Goal: Information Seeking & Learning: Learn about a topic

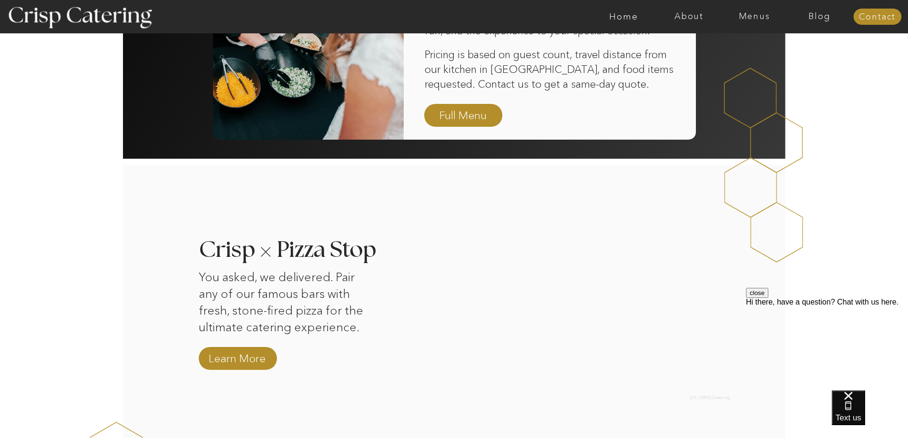
scroll to position [810, 0]
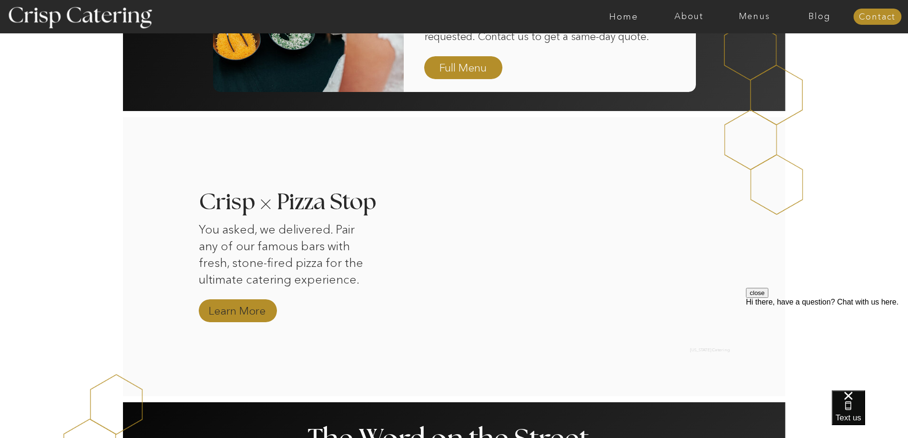
click at [246, 314] on nav "Learn More" at bounding box center [237, 311] width 64 height 17
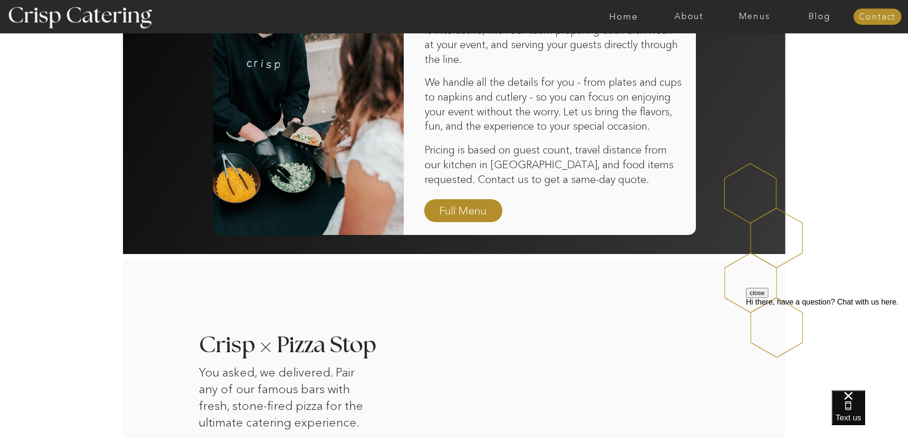
scroll to position [858, 0]
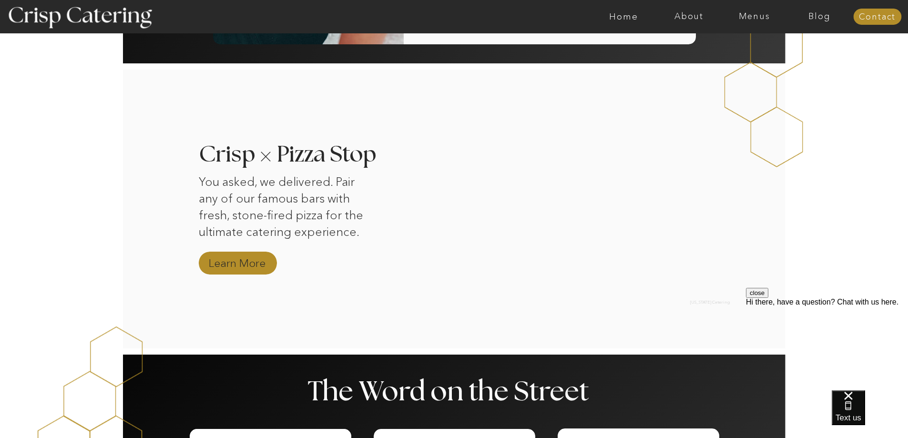
click at [244, 260] on nav "Learn More" at bounding box center [237, 263] width 64 height 17
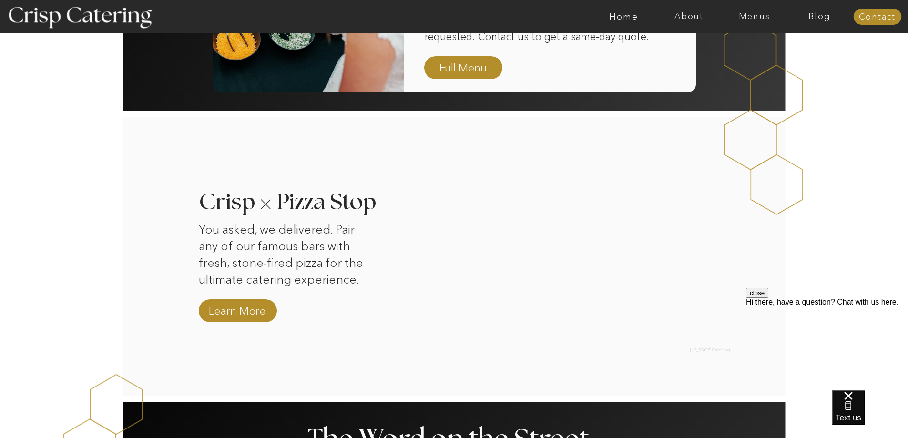
scroll to position [667, 0]
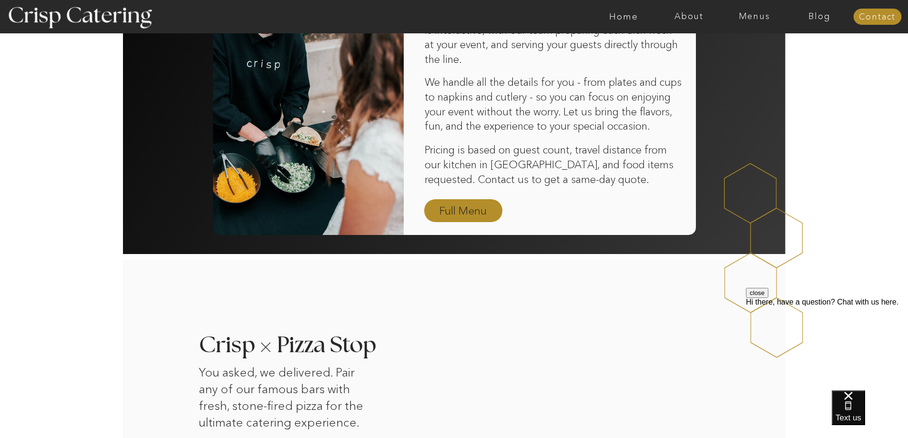
click at [459, 210] on nav "Full Menu" at bounding box center [463, 211] width 55 height 17
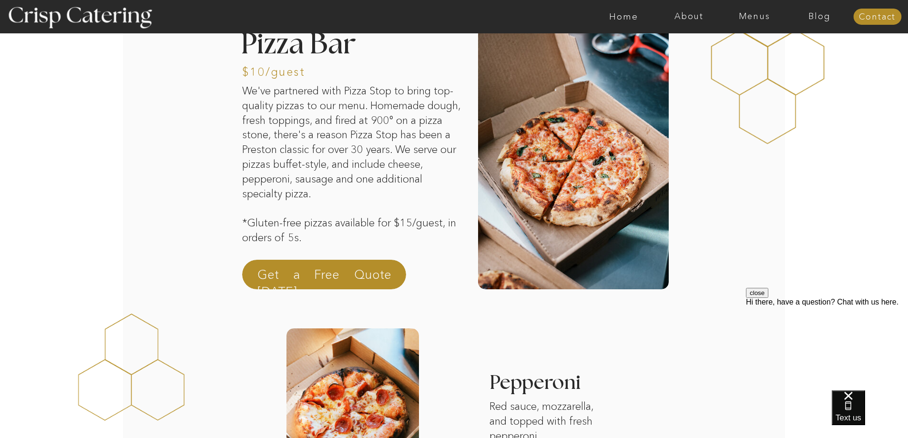
scroll to position [286, 0]
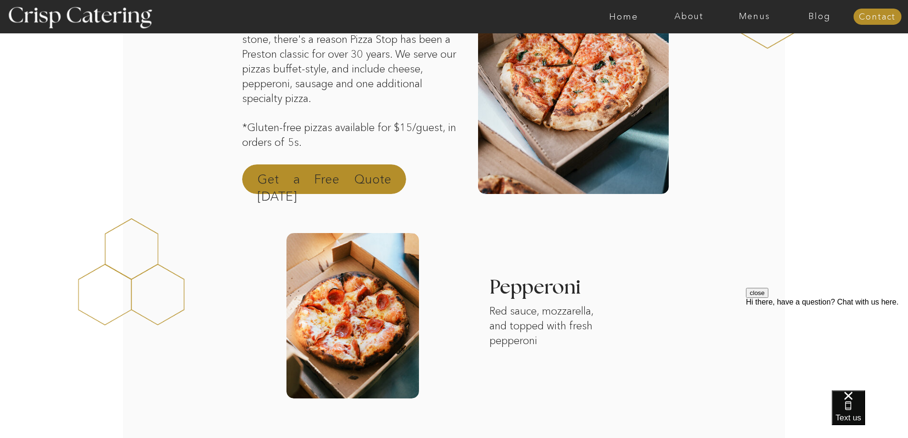
click at [346, 183] on p "Get a Free Quote [DATE]" at bounding box center [324, 182] width 134 height 23
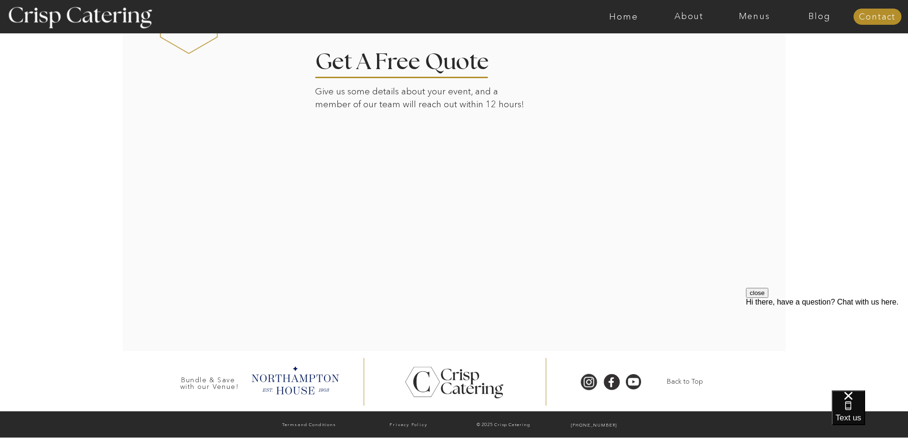
scroll to position [1985, 0]
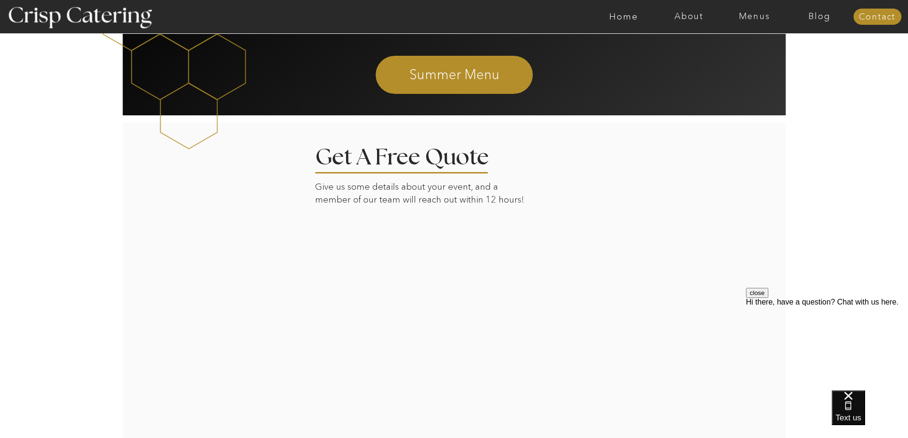
click at [655, 320] on div at bounding box center [454, 284] width 664 height 325
click at [143, 334] on div at bounding box center [454, 284] width 664 height 325
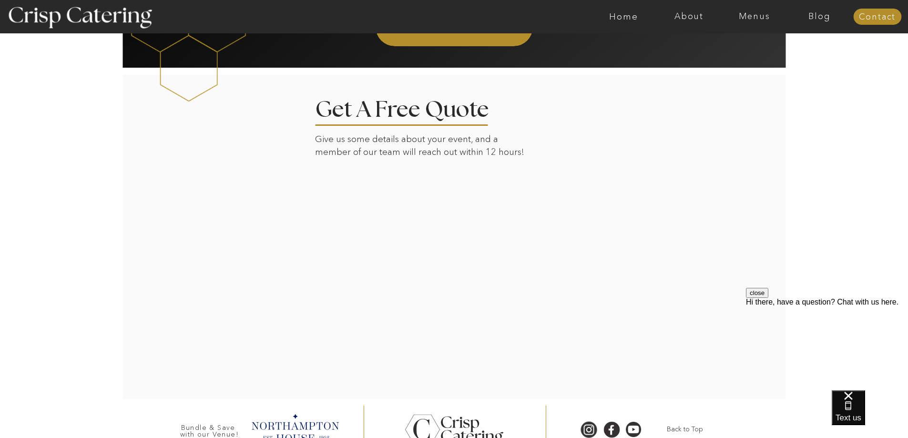
scroll to position [2081, 0]
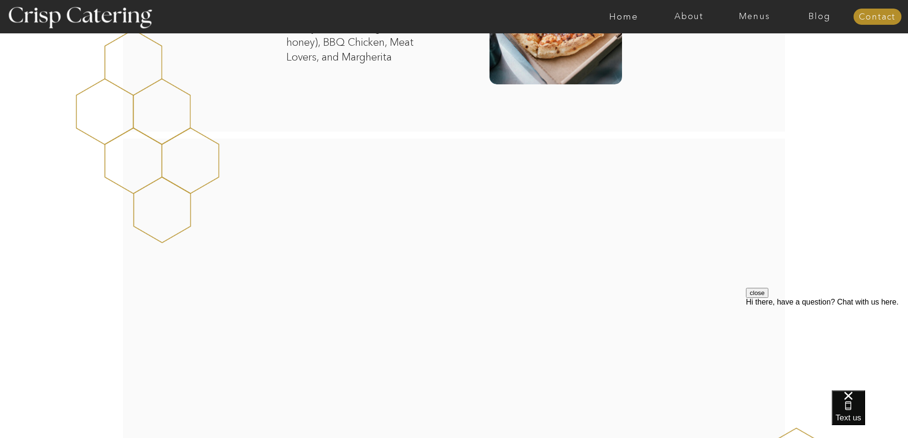
scroll to position [1334, 0]
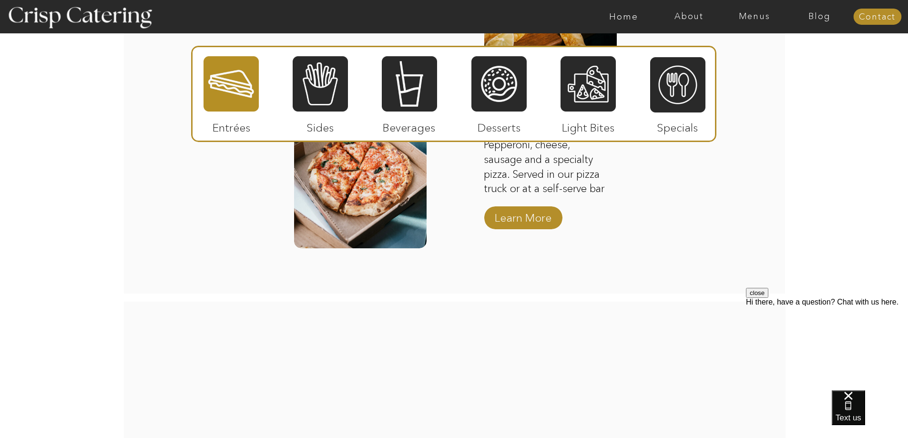
scroll to position [1208, 0]
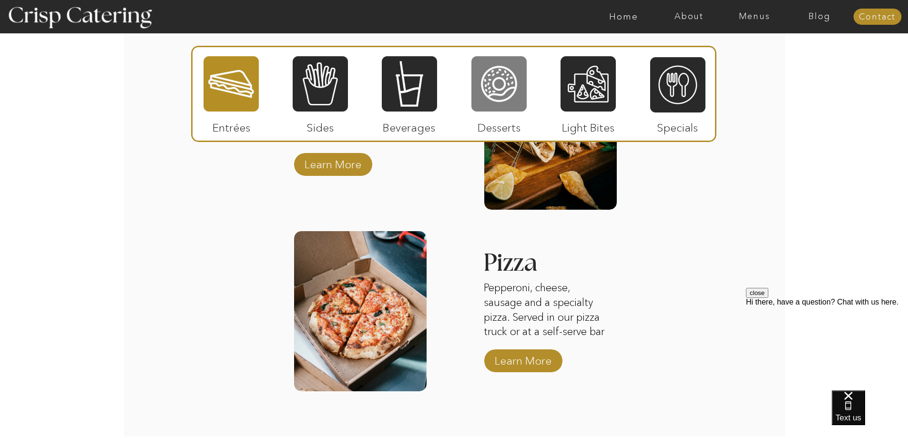
click at [499, 93] on div at bounding box center [498, 83] width 55 height 57
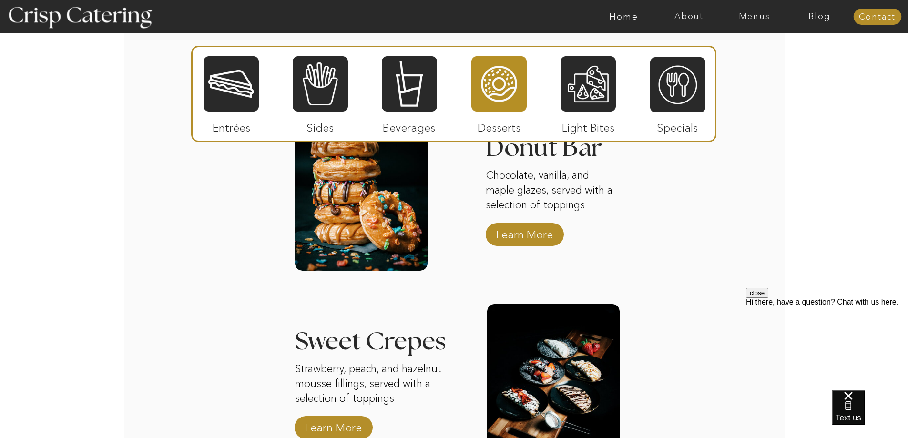
scroll to position [1017, 0]
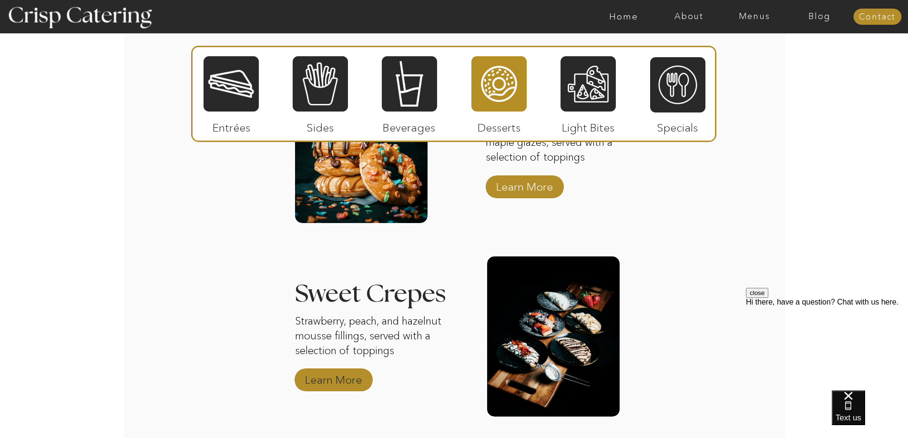
click at [344, 380] on p "Learn More" at bounding box center [333, 378] width 63 height 28
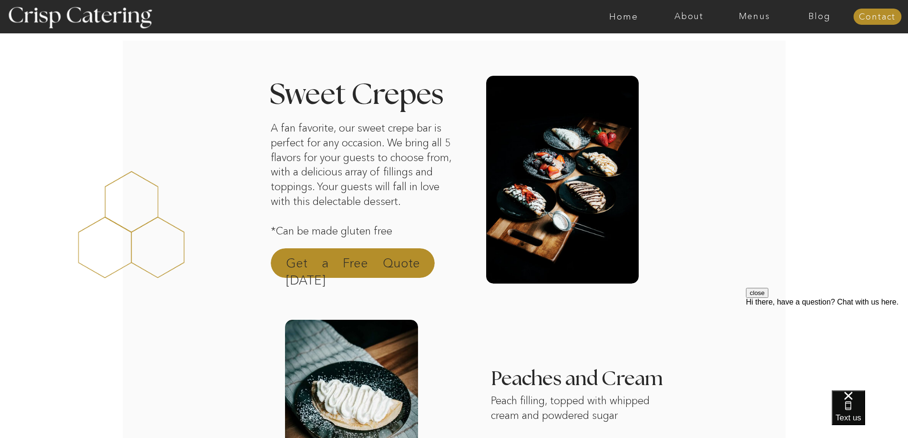
click at [390, 262] on p "Get a Free Quote Today" at bounding box center [353, 265] width 134 height 23
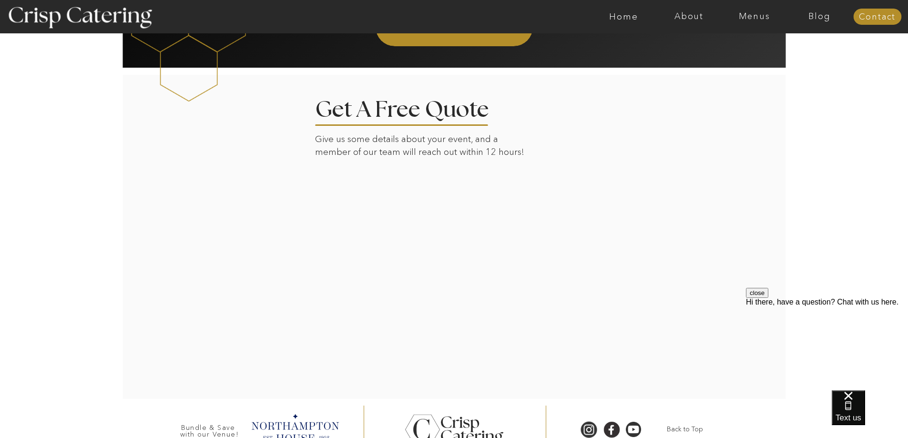
scroll to position [1748, 0]
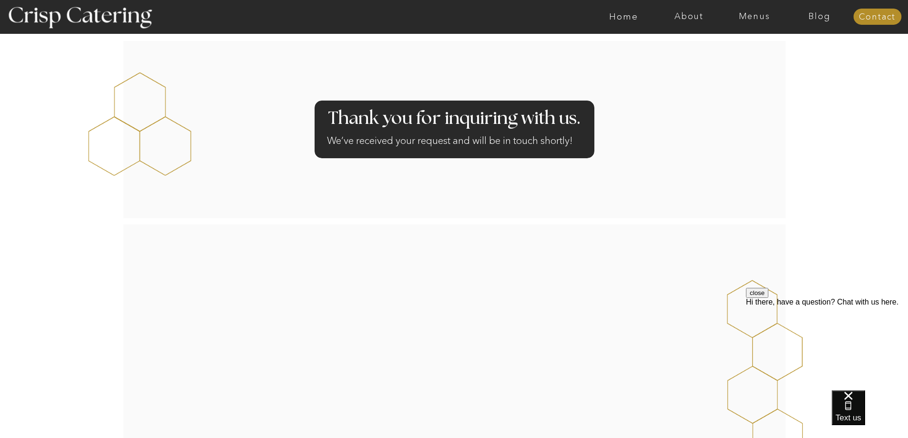
click at [882, 185] on div "About Home Menus Contact Blog About Crisp Crisp Cares Reviews faq About Home Me…" at bounding box center [454, 291] width 908 height 583
click at [631, 13] on nav "Home" at bounding box center [623, 17] width 65 height 10
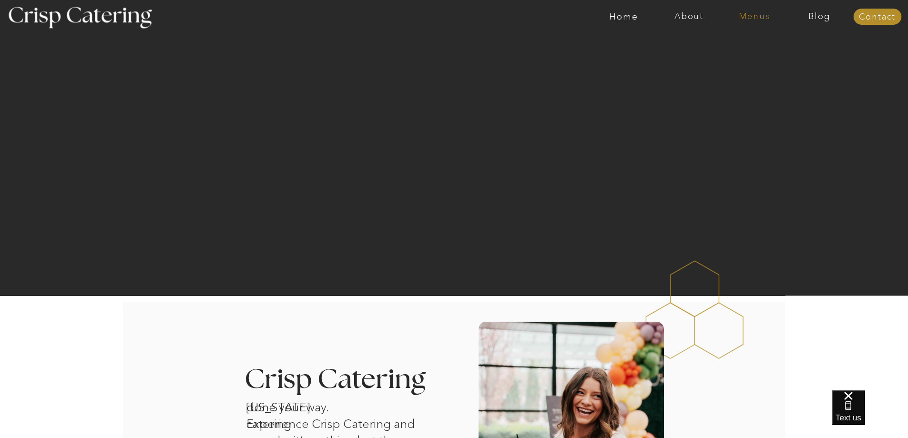
click at [752, 20] on nav "Menus" at bounding box center [754, 17] width 65 height 10
click at [742, 42] on nav "Summer (Mar-Aug)" at bounding box center [756, 43] width 85 height 9
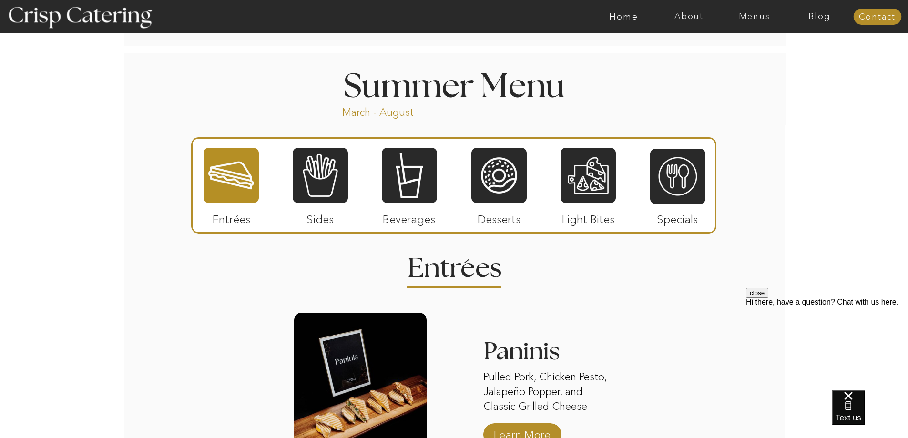
scroll to position [810, 0]
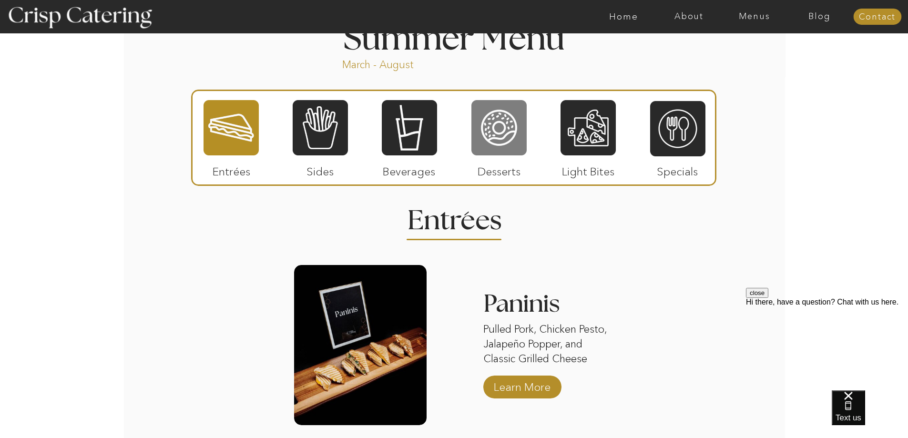
click at [487, 132] on div at bounding box center [498, 127] width 55 height 57
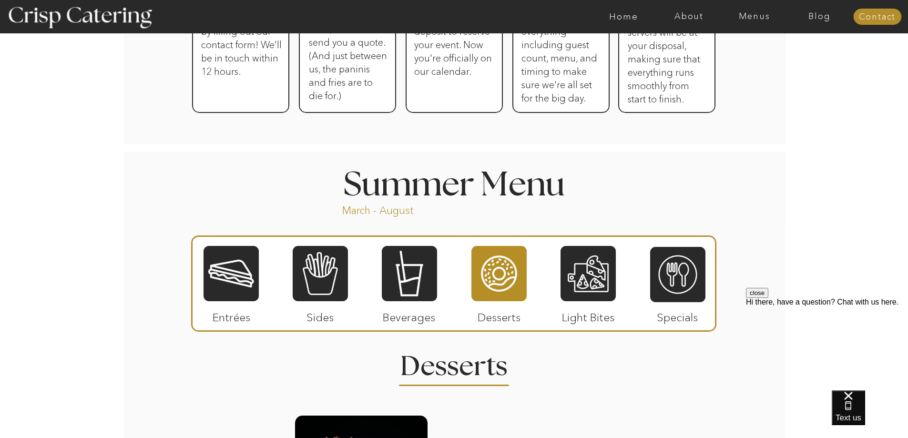
scroll to position [760, 0]
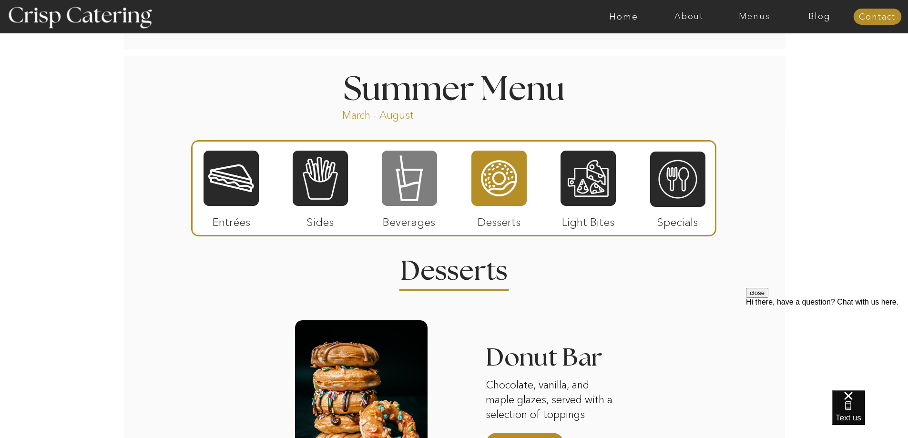
click at [416, 182] on div at bounding box center [409, 178] width 55 height 57
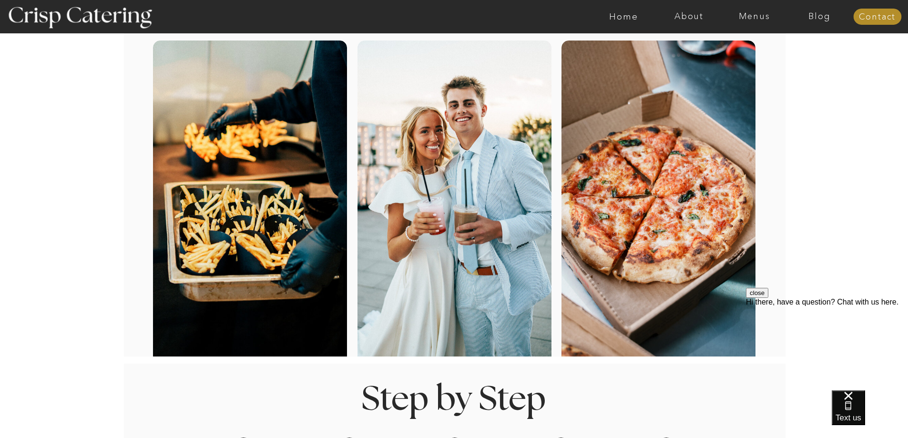
scroll to position [0, 0]
